Goal: Information Seeking & Learning: Learn about a topic

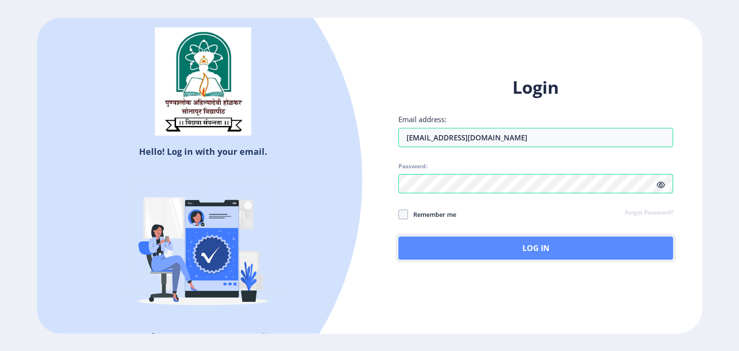
click at [476, 247] on button "Log In" at bounding box center [535, 248] width 275 height 23
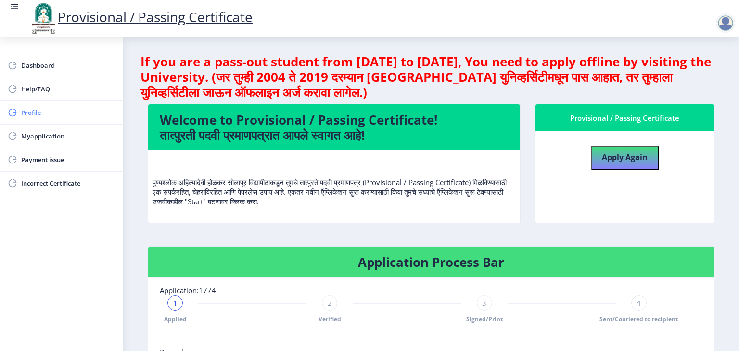
click at [36, 115] on span "Profile" at bounding box center [68, 113] width 94 height 12
select select
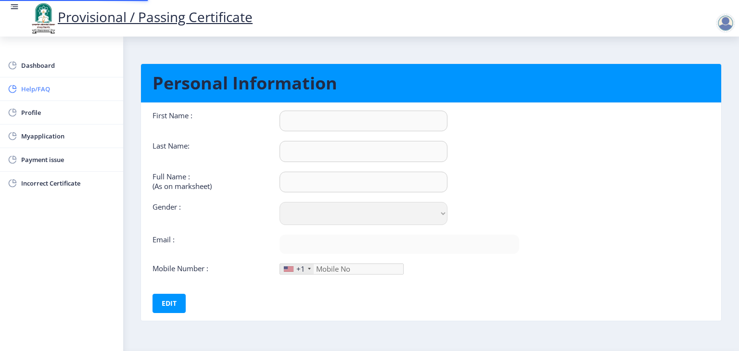
click at [35, 92] on span "Help/FAQ" at bounding box center [68, 89] width 94 height 12
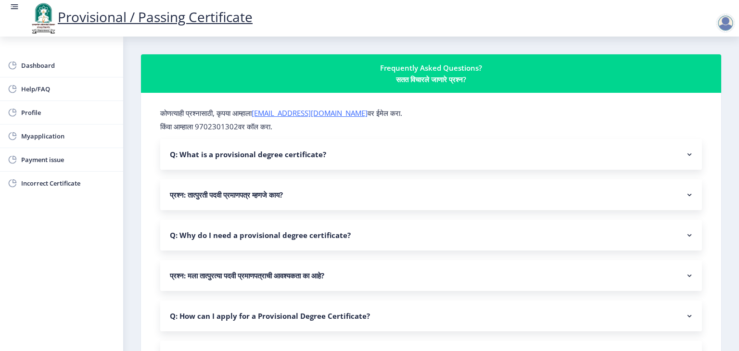
click at [432, 163] on nb-accordion-item-header "Q: What is a provisional degree certificate?" at bounding box center [431, 154] width 542 height 31
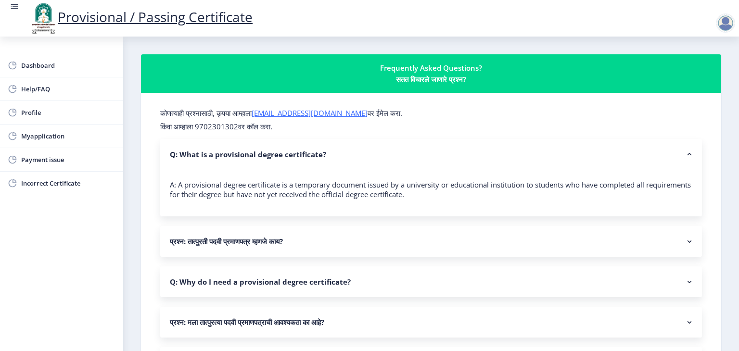
click at [432, 163] on nb-accordion-item-header "Q: What is a provisional degree certificate?" at bounding box center [431, 154] width 542 height 31
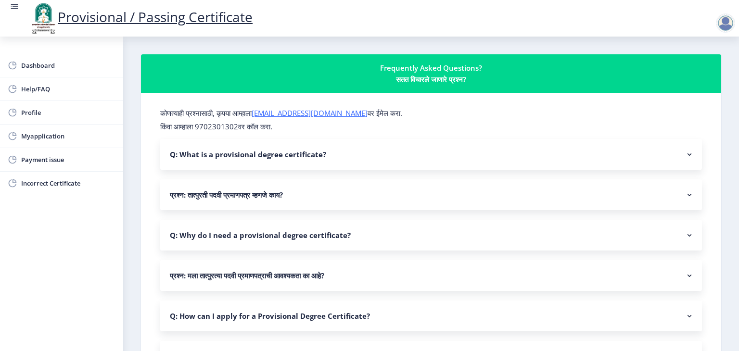
click at [426, 199] on nb-accordion-item-header "प्रश्न: तात्पुरती पदवी प्रमाणपत्र म्हणजे काय?" at bounding box center [431, 194] width 542 height 31
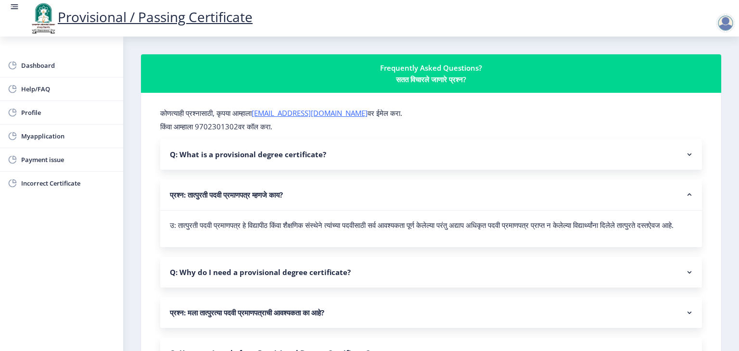
click at [426, 199] on nb-accordion-item-header "प्रश्न: तात्पुरती पदवी प्रमाणपत्र म्हणजे काय?" at bounding box center [431, 194] width 542 height 31
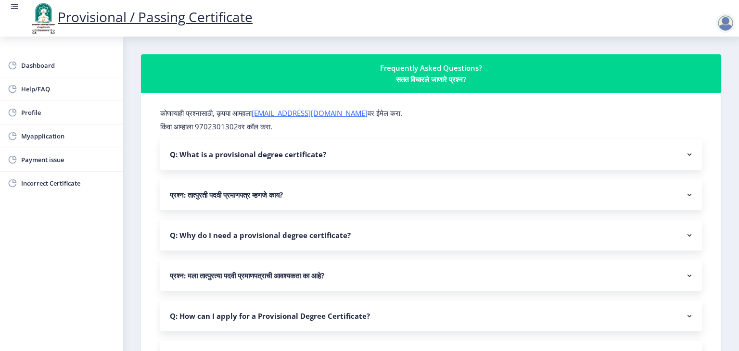
click at [419, 234] on nb-accordion-item-header "Q: Why do I need a provisional degree certificate?" at bounding box center [431, 235] width 542 height 31
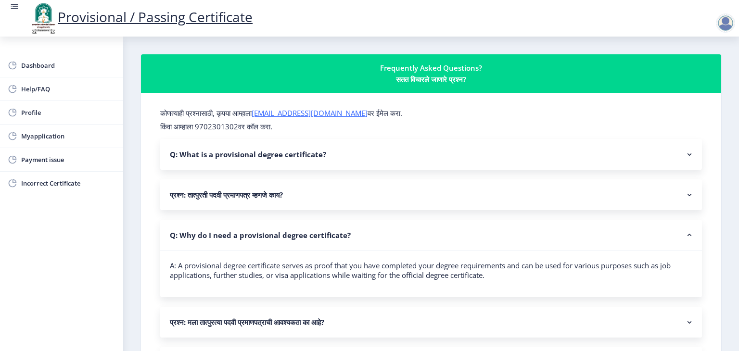
click at [419, 234] on nb-accordion-item-header "Q: Why do I need a provisional degree certificate?" at bounding box center [431, 235] width 542 height 31
